Goal: Information Seeking & Learning: Learn about a topic

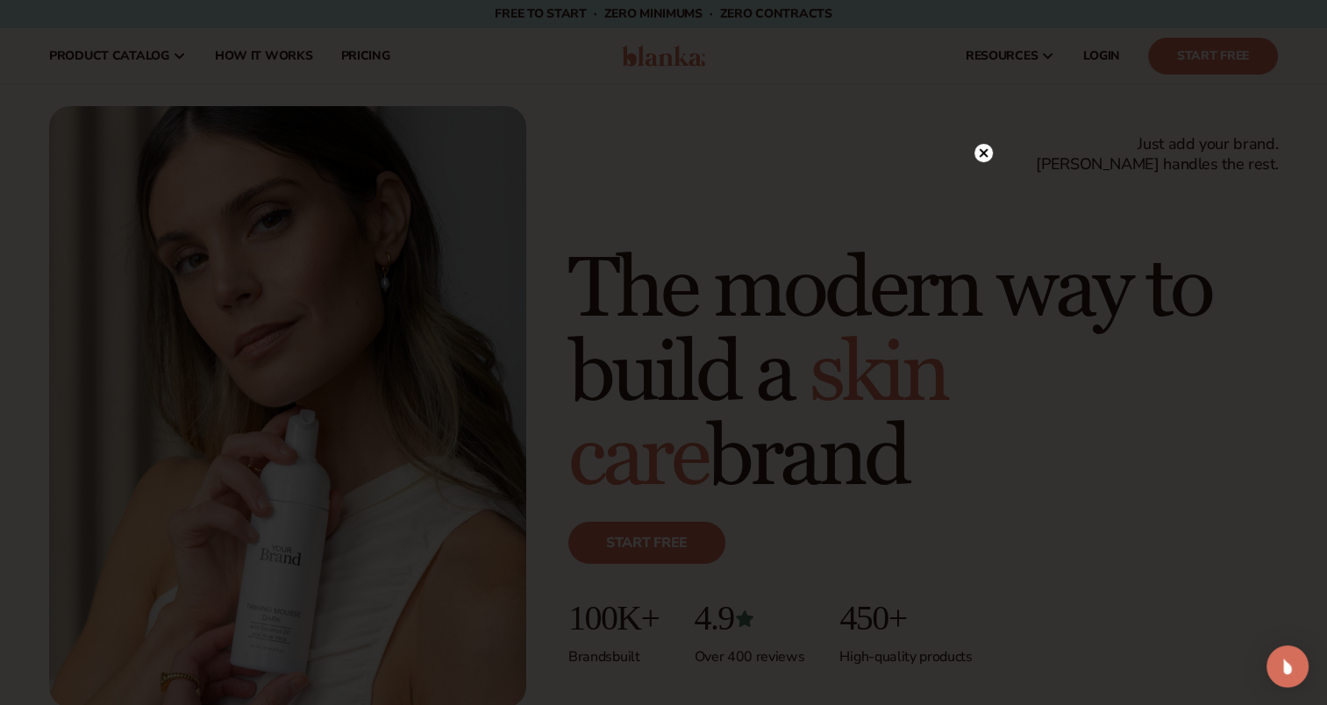
click at [969, 146] on div at bounding box center [663, 352] width 1327 height 705
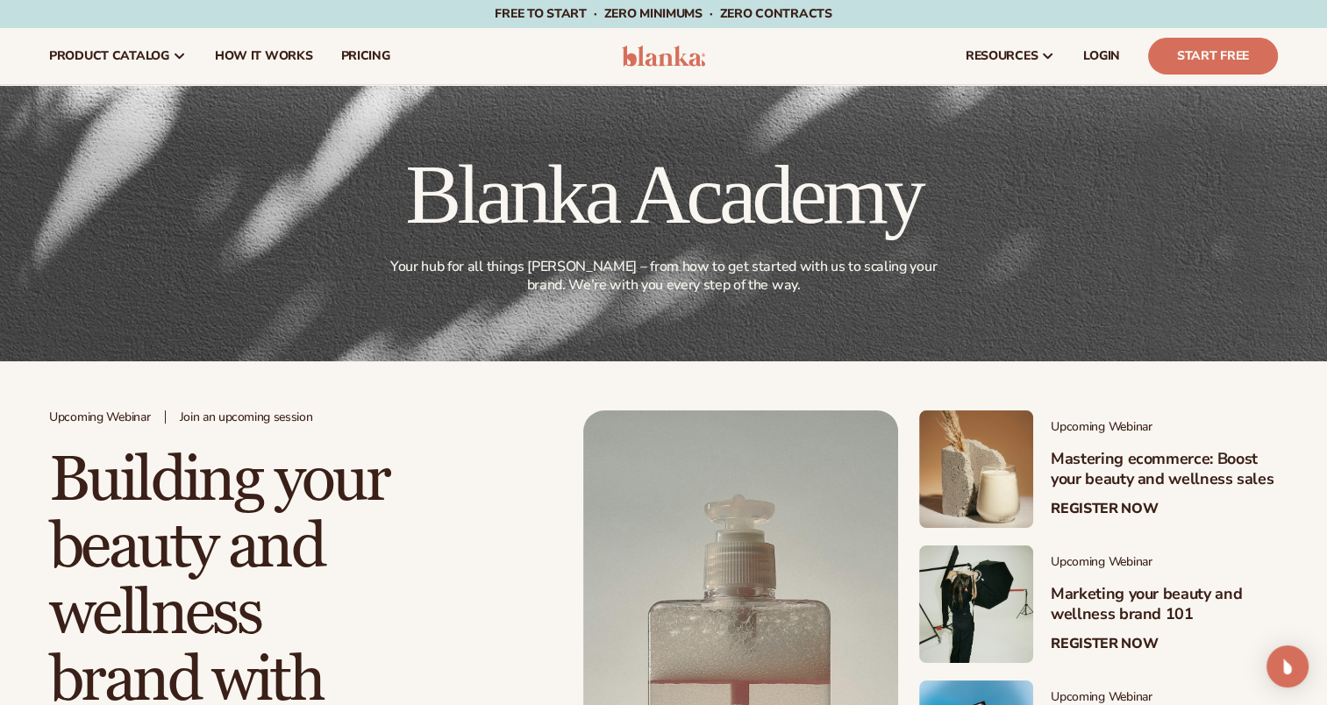
scroll to position [380, 0]
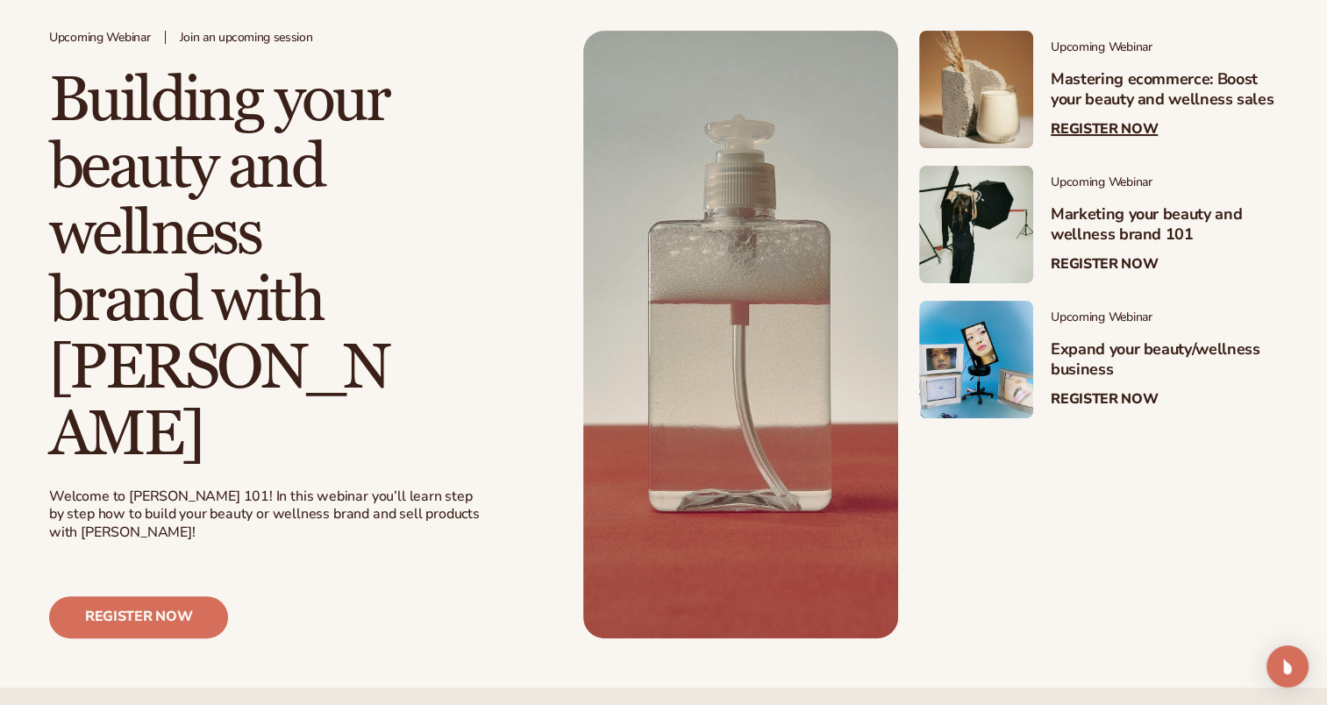
click at [1112, 125] on link "Register Now" at bounding box center [1104, 129] width 107 height 17
